Goal: Navigation & Orientation: Find specific page/section

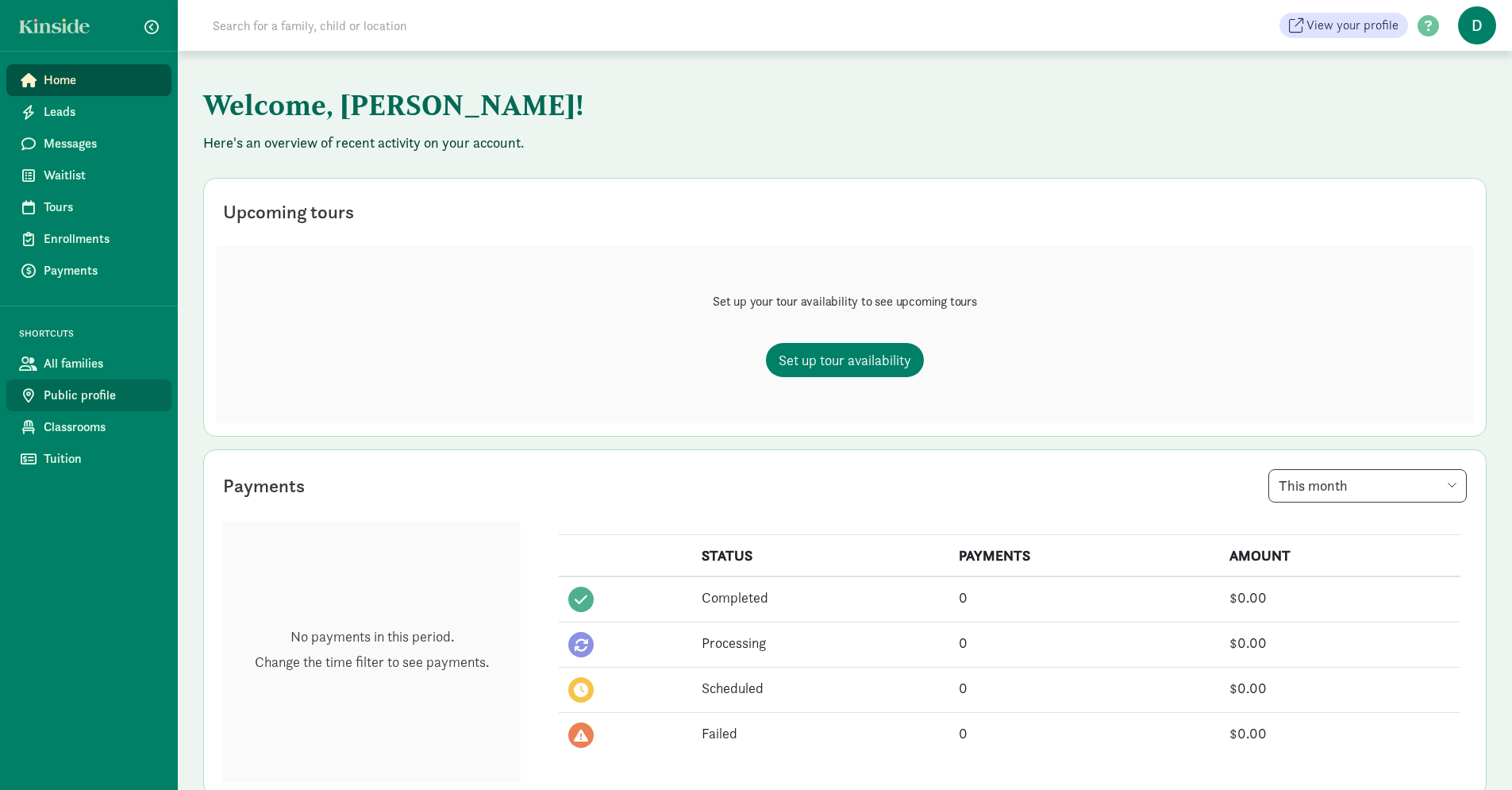
click at [88, 398] on span "Public profile" at bounding box center [100, 395] width 115 height 19
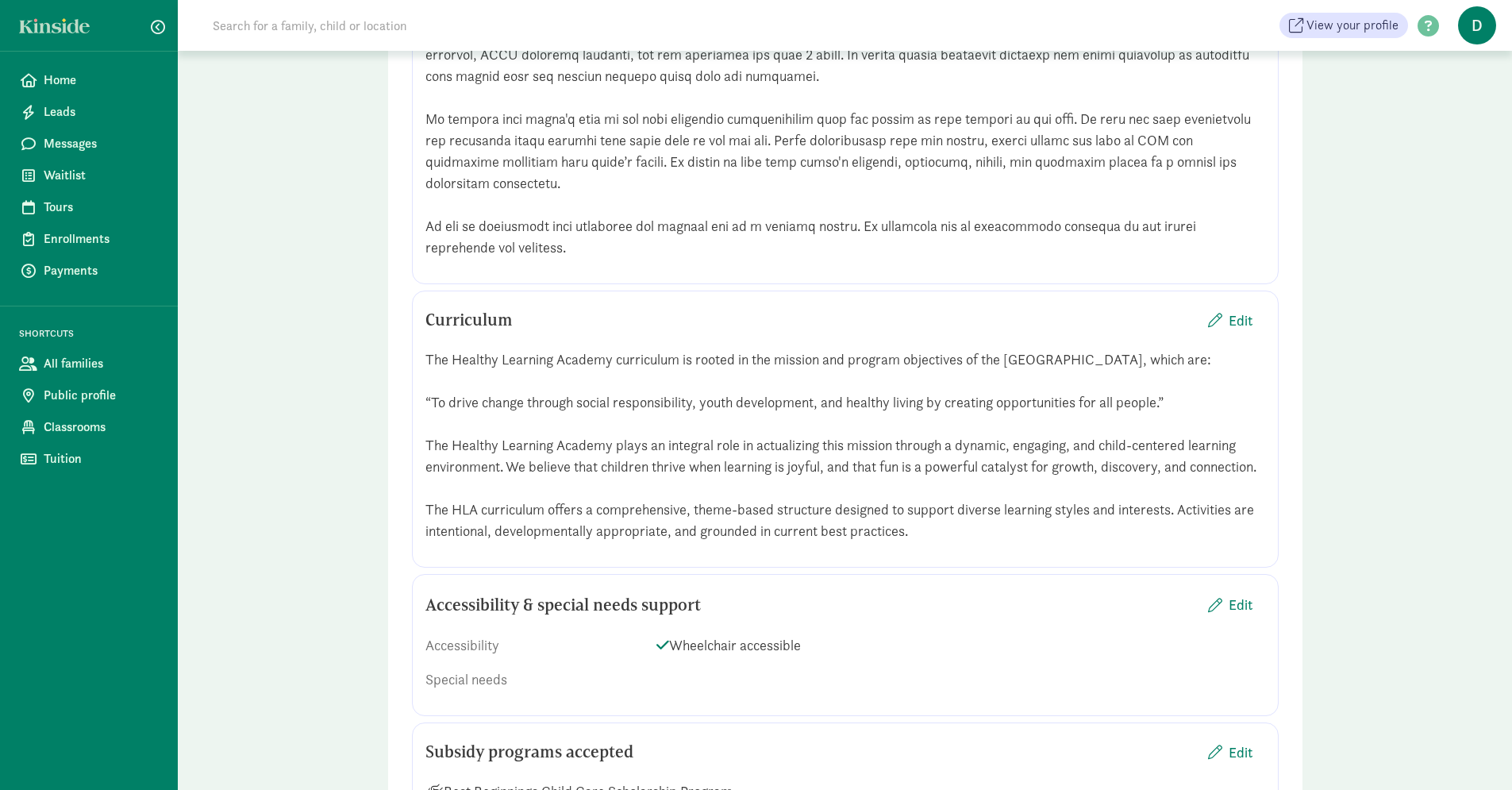
scroll to position [831, 0]
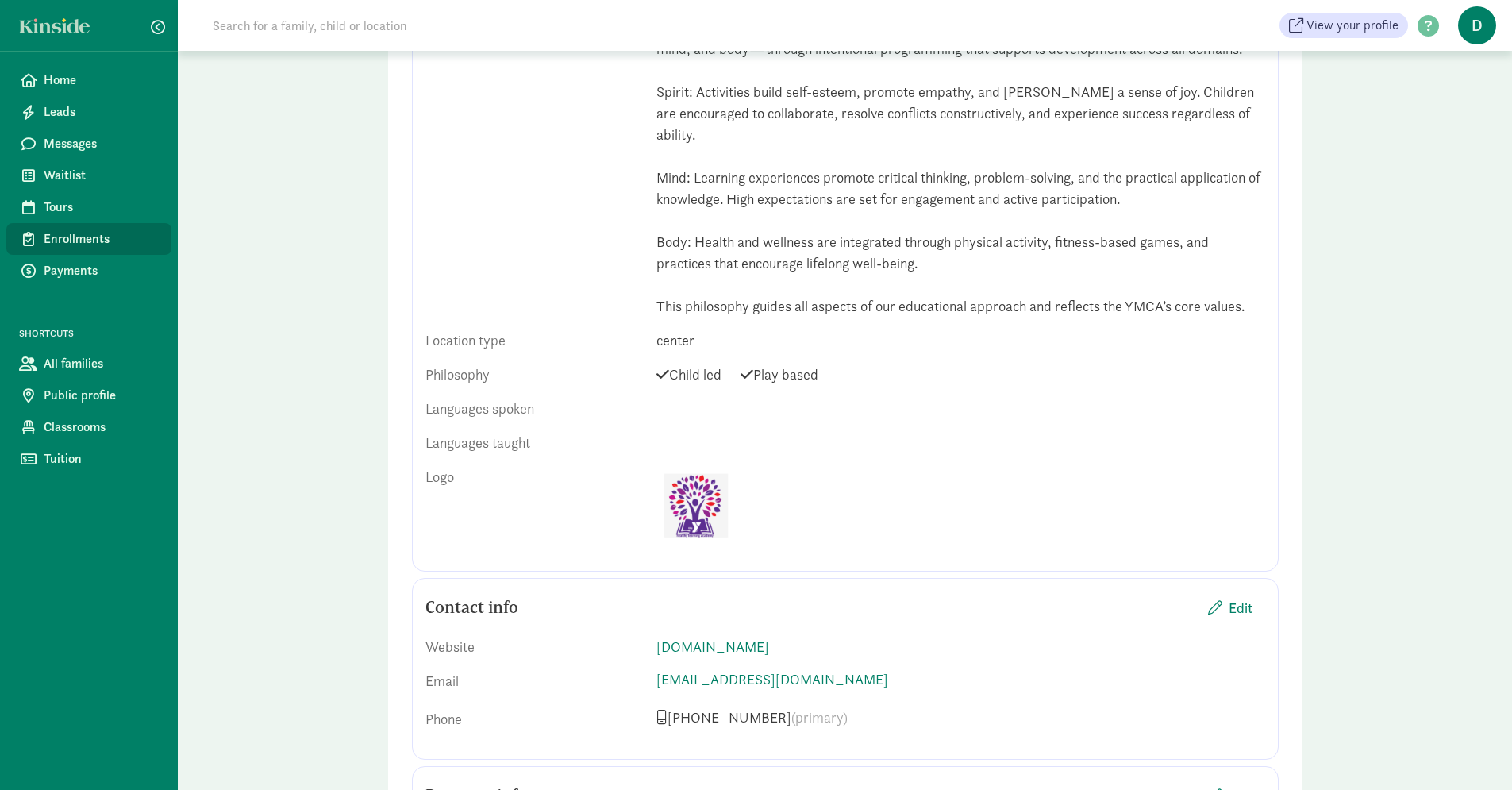
click at [107, 234] on span "Enrollments" at bounding box center [100, 238] width 115 height 19
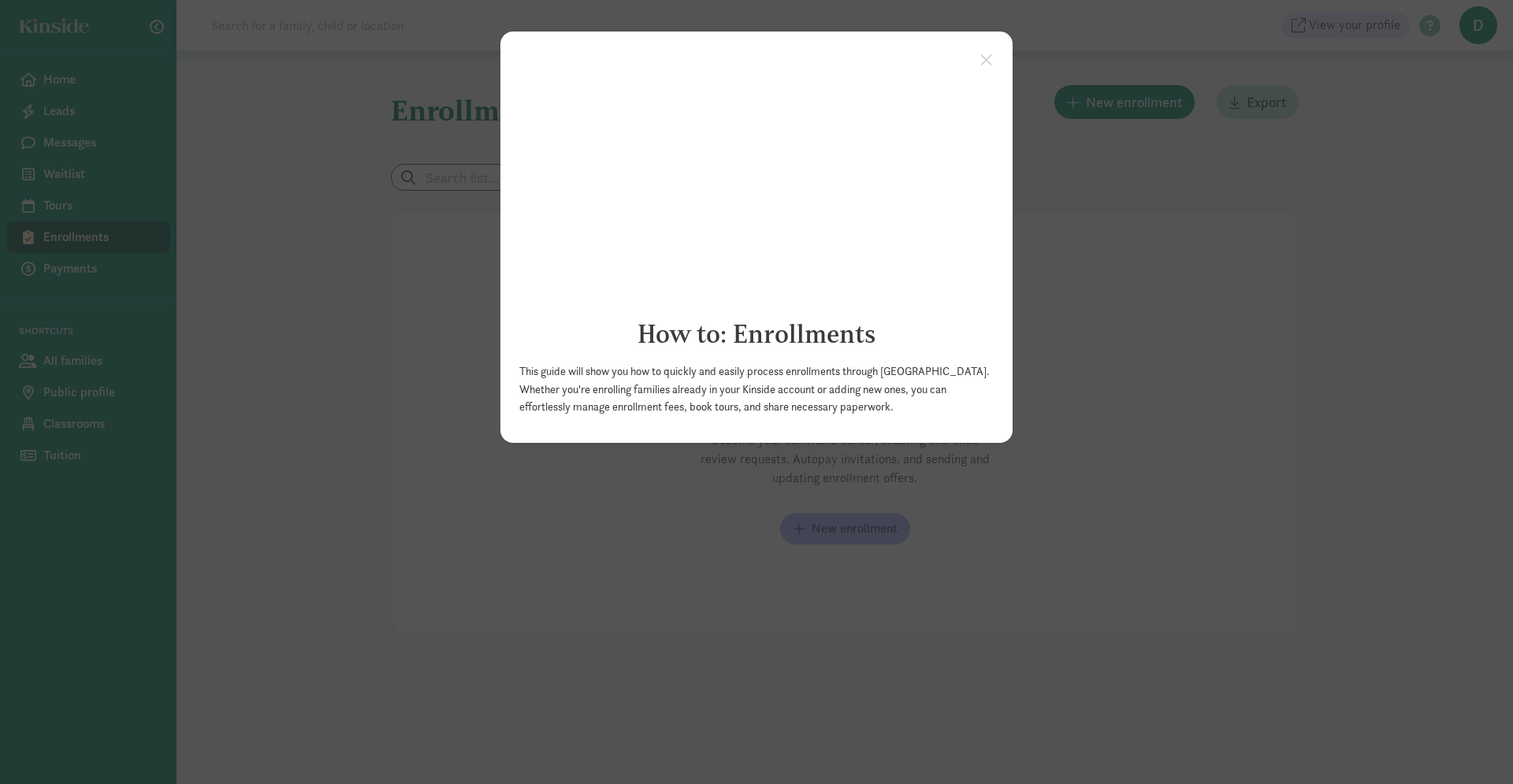
click appcues "× How to: Enrollments This guide will show you how to quickly and easily proces…"
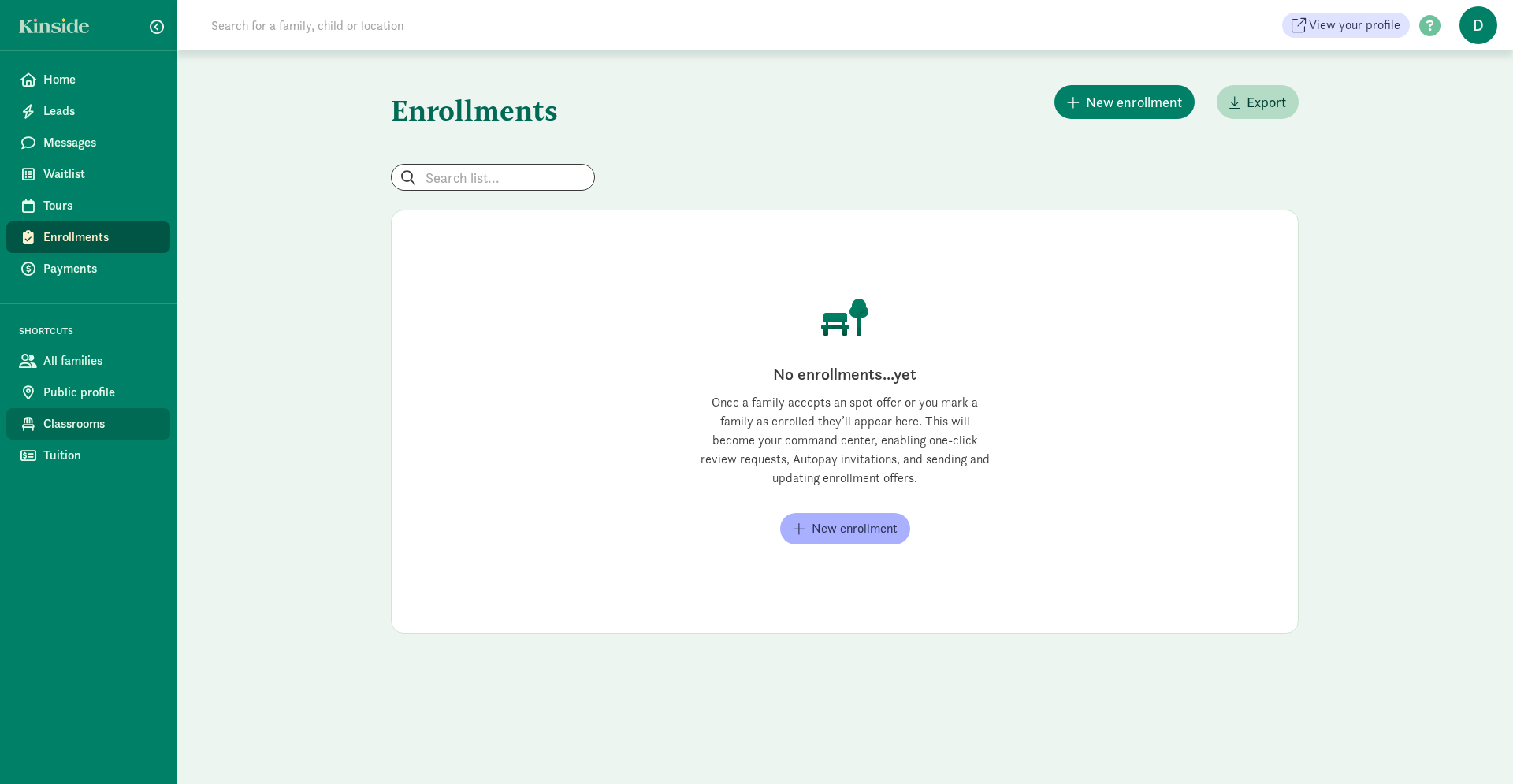
click at [78, 435] on link "Classrooms" at bounding box center [89, 423] width 164 height 32
